Goal: Find specific page/section: Find specific page/section

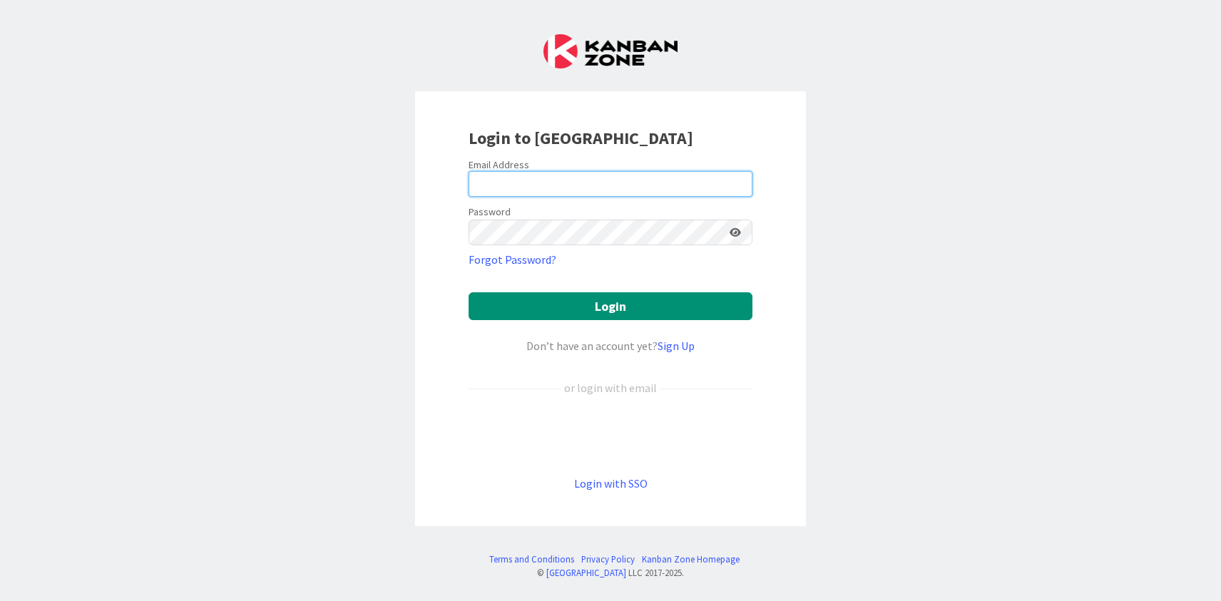
click at [511, 188] on input "email" at bounding box center [611, 184] width 284 height 26
type input "[PERSON_NAME][EMAIL_ADDRESS][DOMAIN_NAME]"
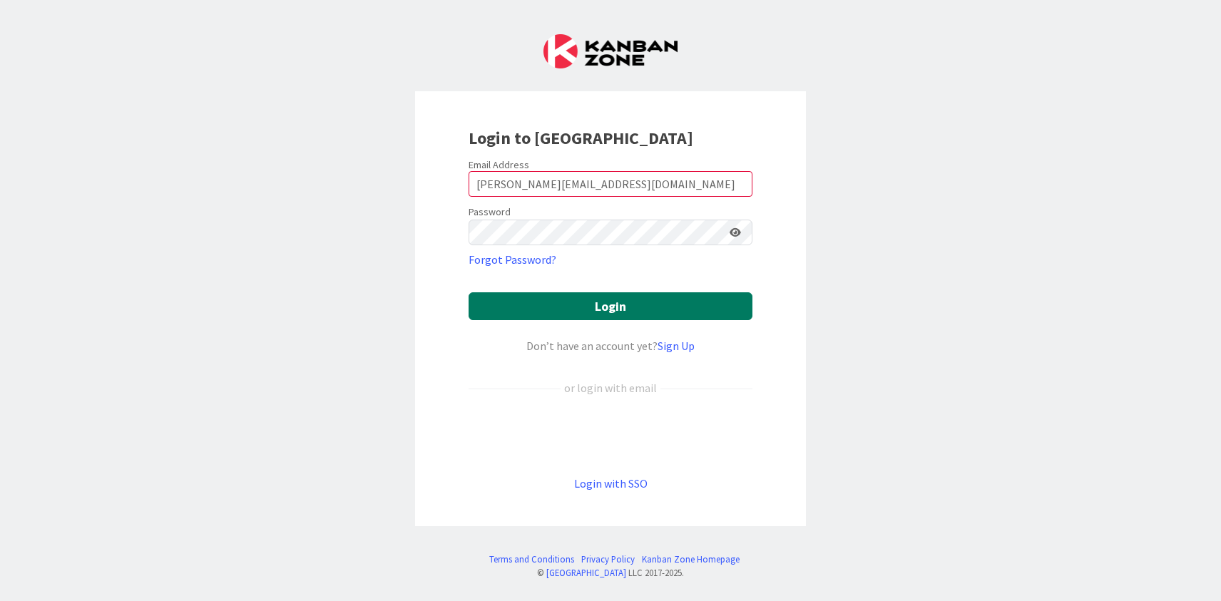
click at [572, 314] on button "Login" at bounding box center [611, 307] width 284 height 28
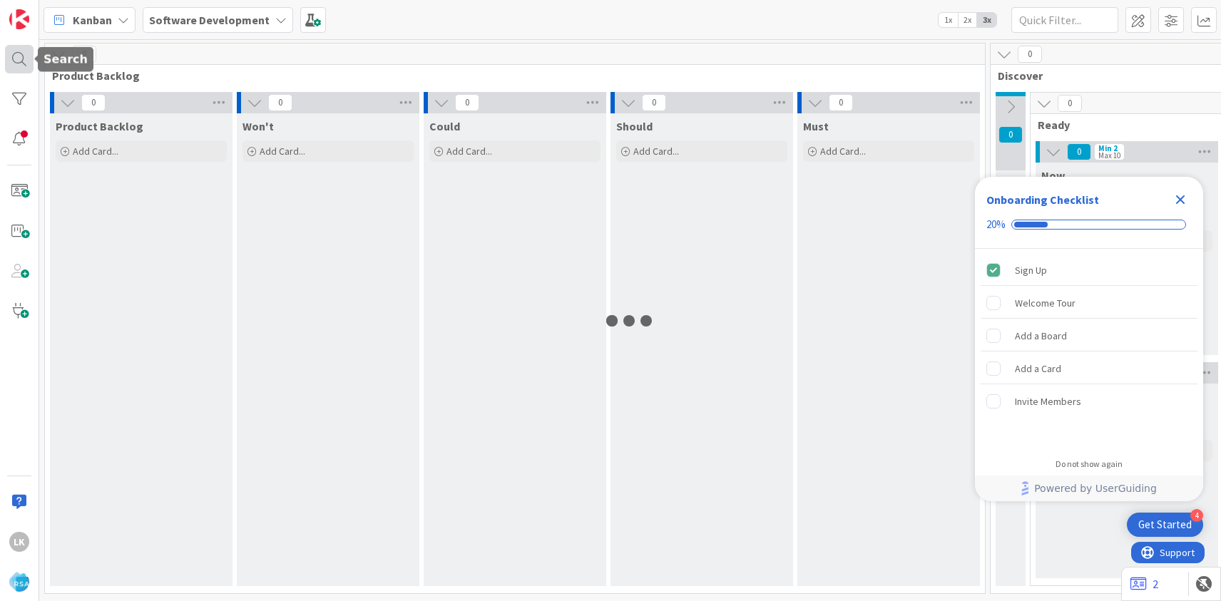
click at [20, 66] on div at bounding box center [19, 59] width 29 height 29
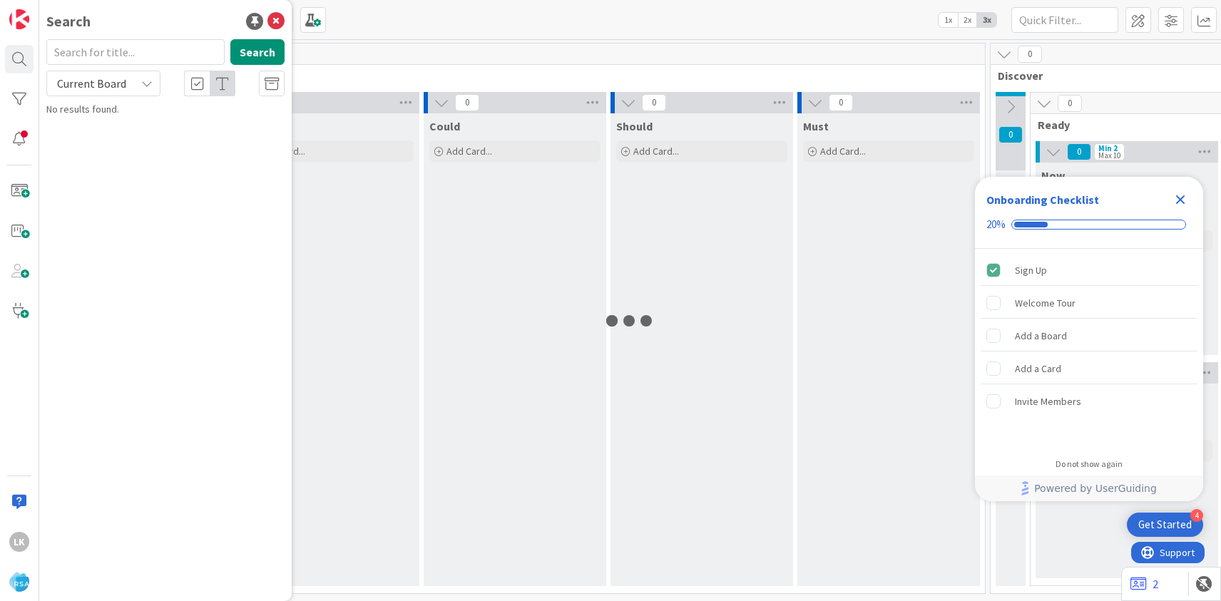
click at [88, 54] on input "text" at bounding box center [135, 52] width 178 height 26
type input "8791"
click at [248, 52] on button "Search" at bounding box center [257, 52] width 54 height 26
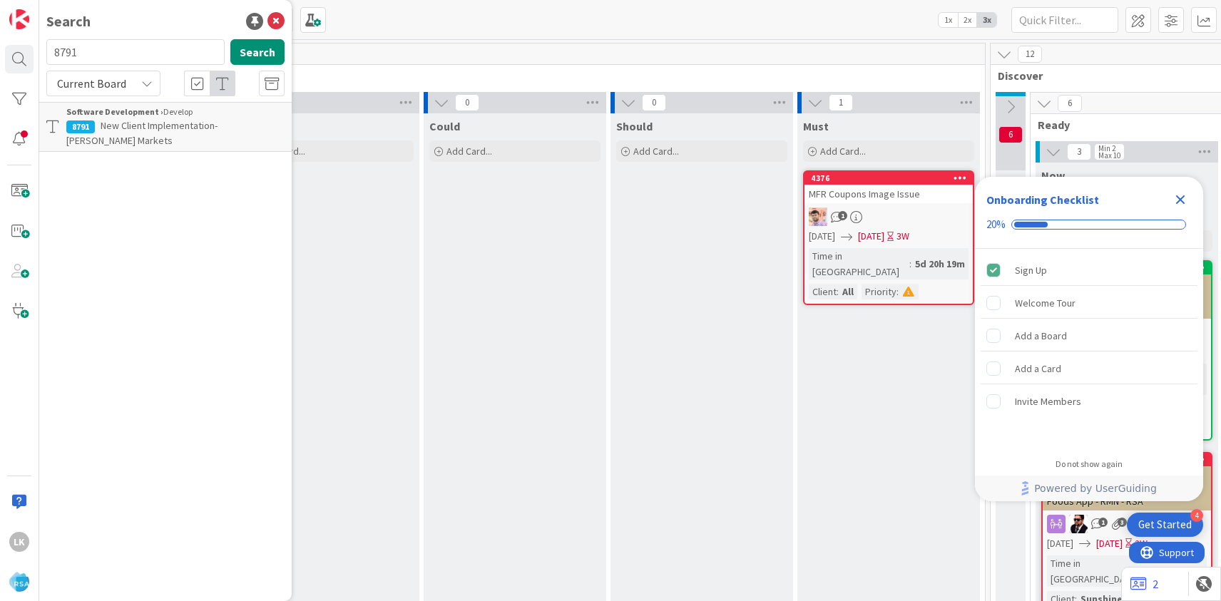
click at [185, 123] on span "New Client Implementation- [PERSON_NAME] Markets" at bounding box center [141, 133] width 151 height 28
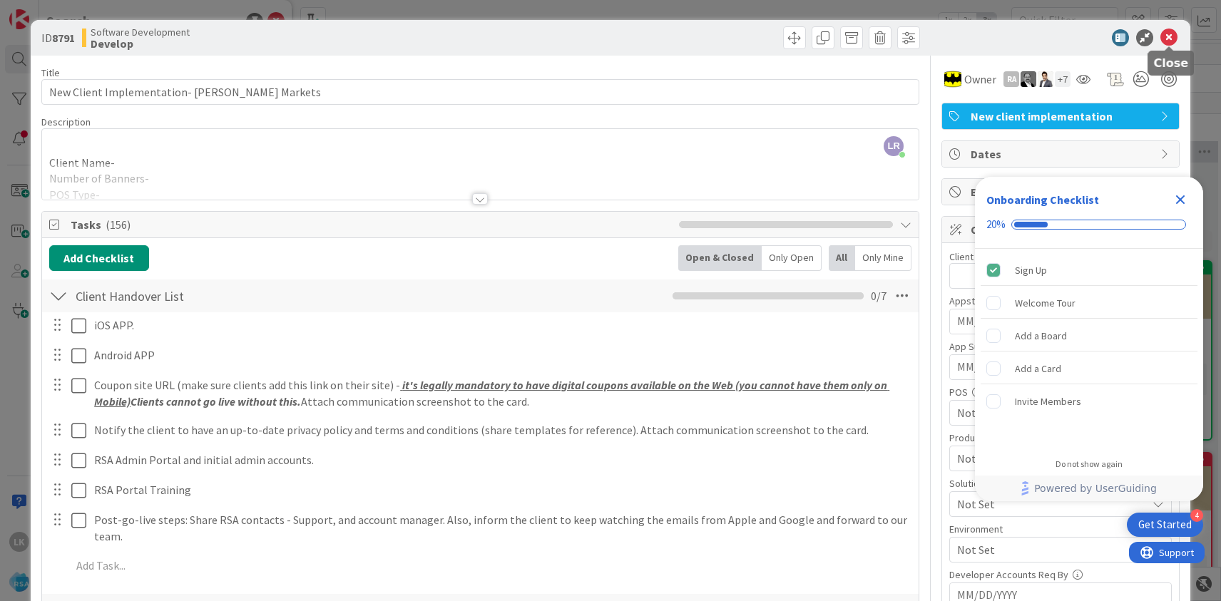
click at [1169, 39] on icon at bounding box center [1169, 37] width 17 height 17
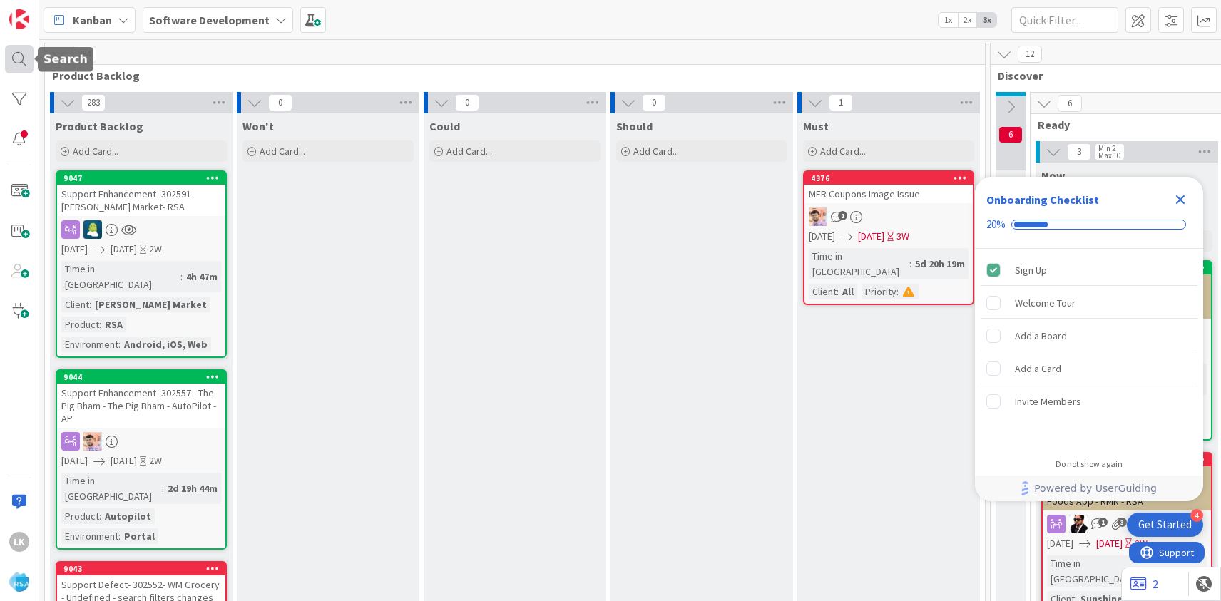
click at [15, 61] on div at bounding box center [19, 59] width 29 height 29
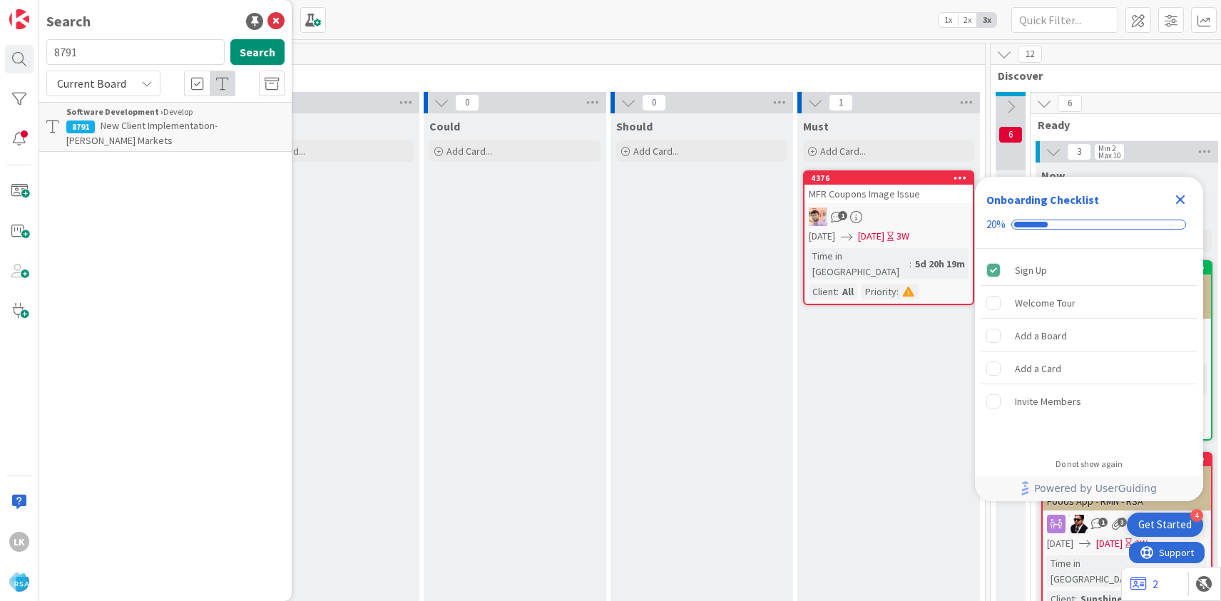
click at [121, 54] on input "8791" at bounding box center [135, 52] width 178 height 26
type input "8792"
click at [113, 121] on span "New Client Implementation- Super 1 Foods" at bounding box center [191, 125] width 181 height 13
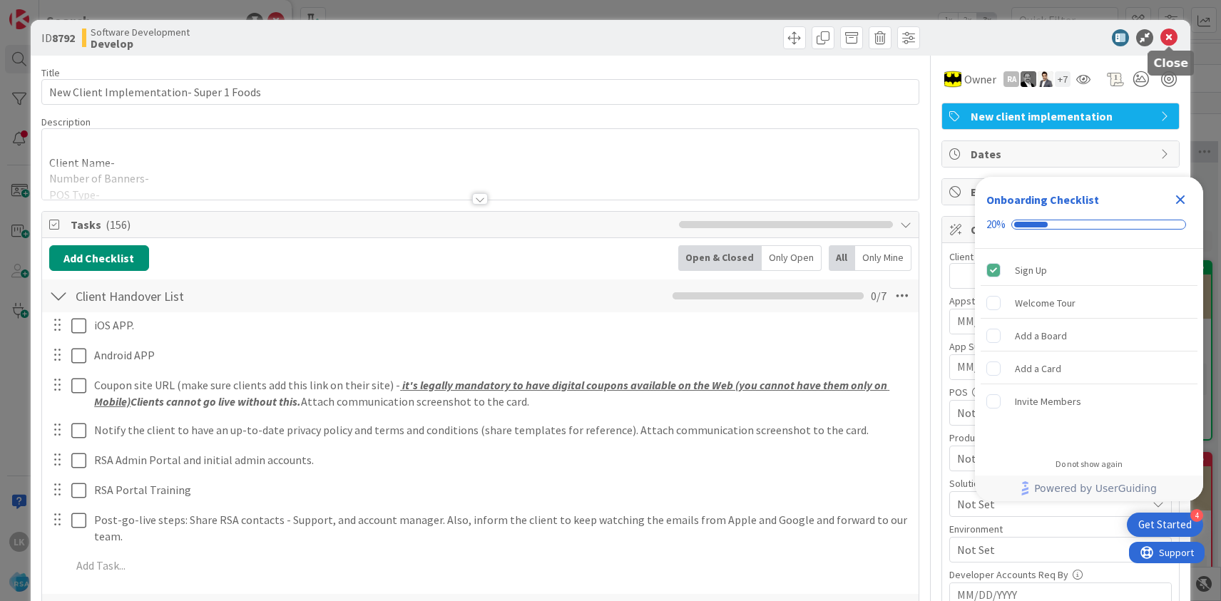
click at [1170, 36] on icon at bounding box center [1169, 37] width 17 height 17
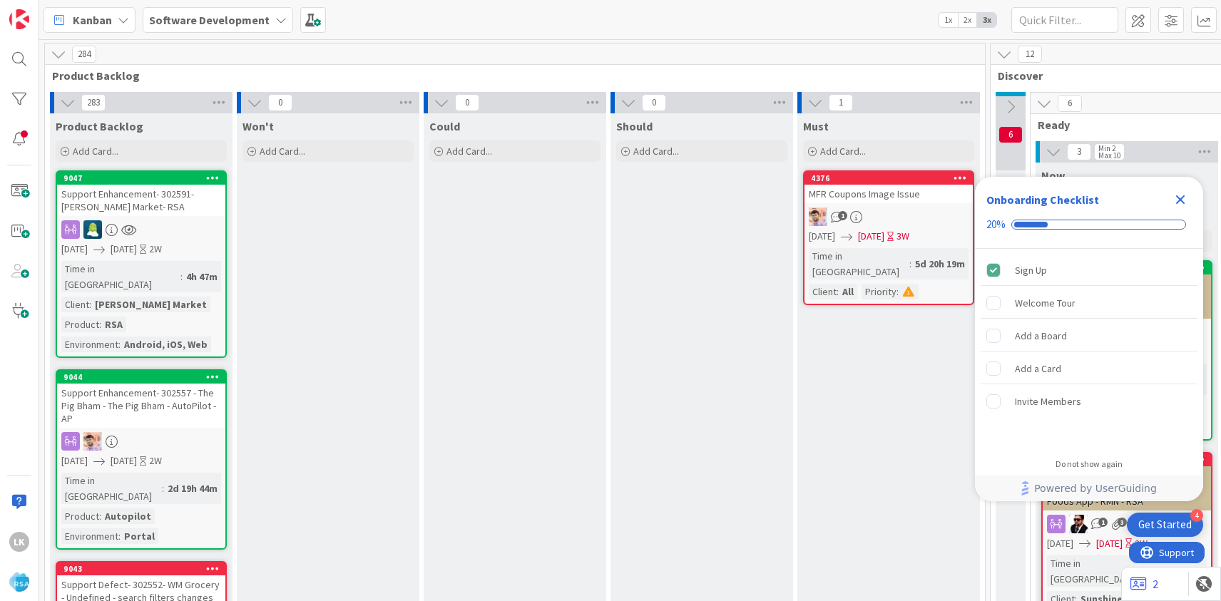
click at [1182, 197] on icon "Close Checklist" at bounding box center [1180, 199] width 9 height 9
